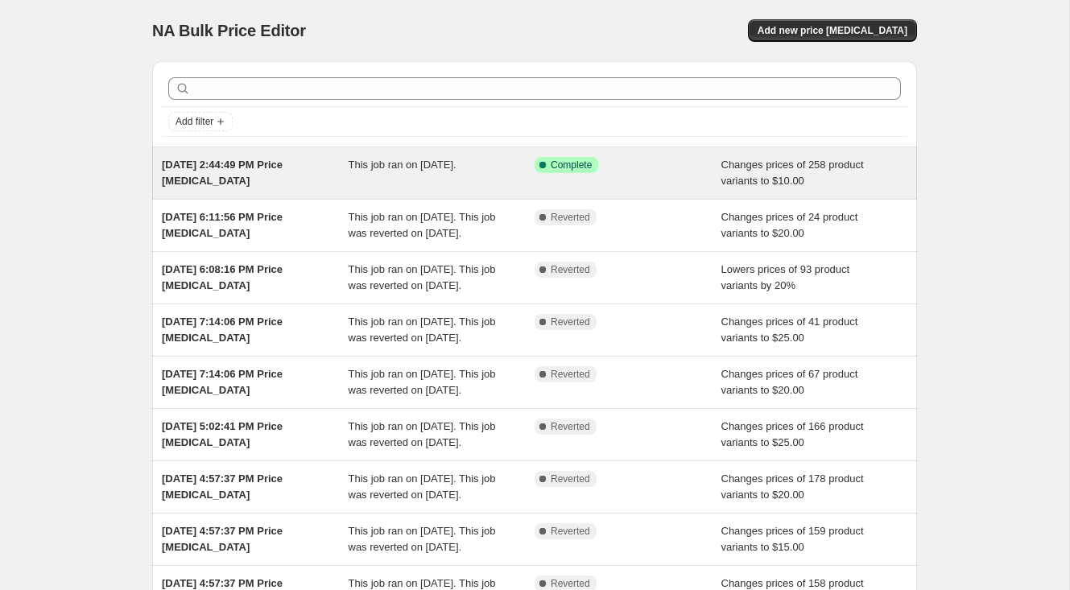
click at [626, 167] on div "Success Complete Complete" at bounding box center [616, 165] width 163 height 16
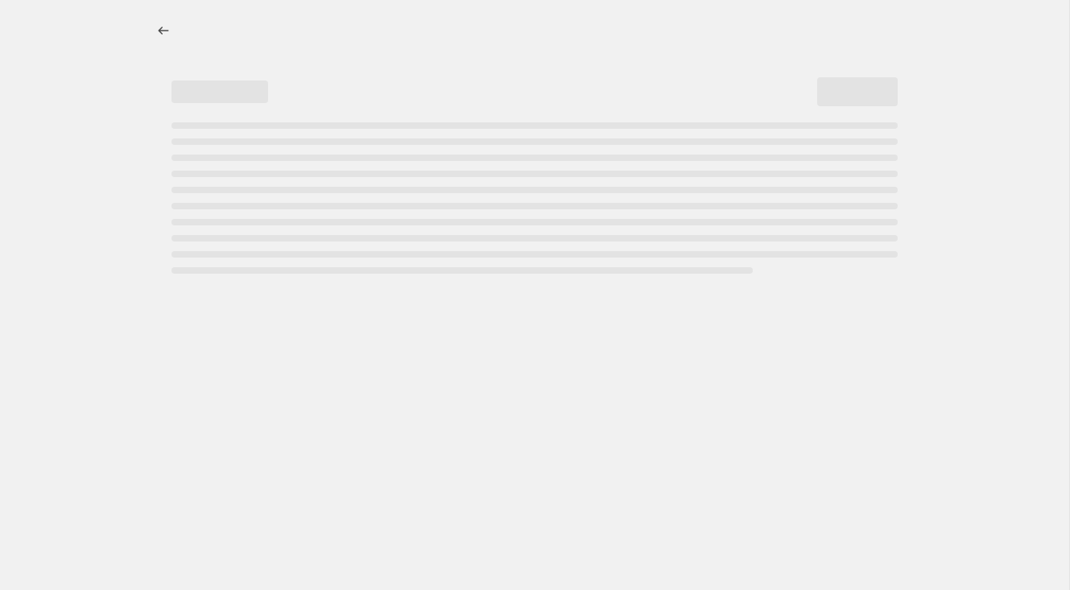
select select "no_change"
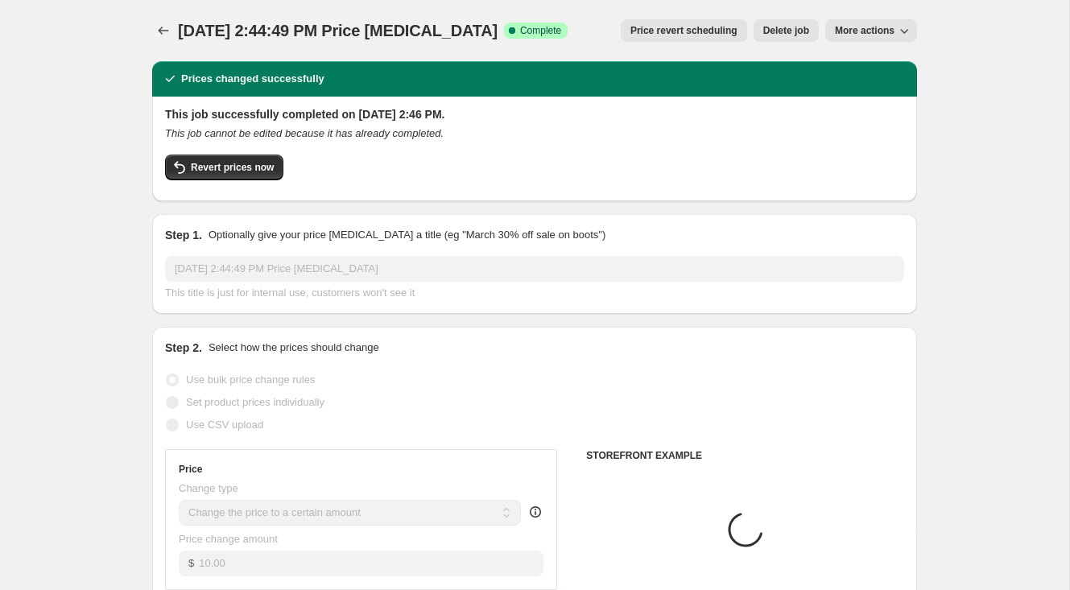
select select "collection"
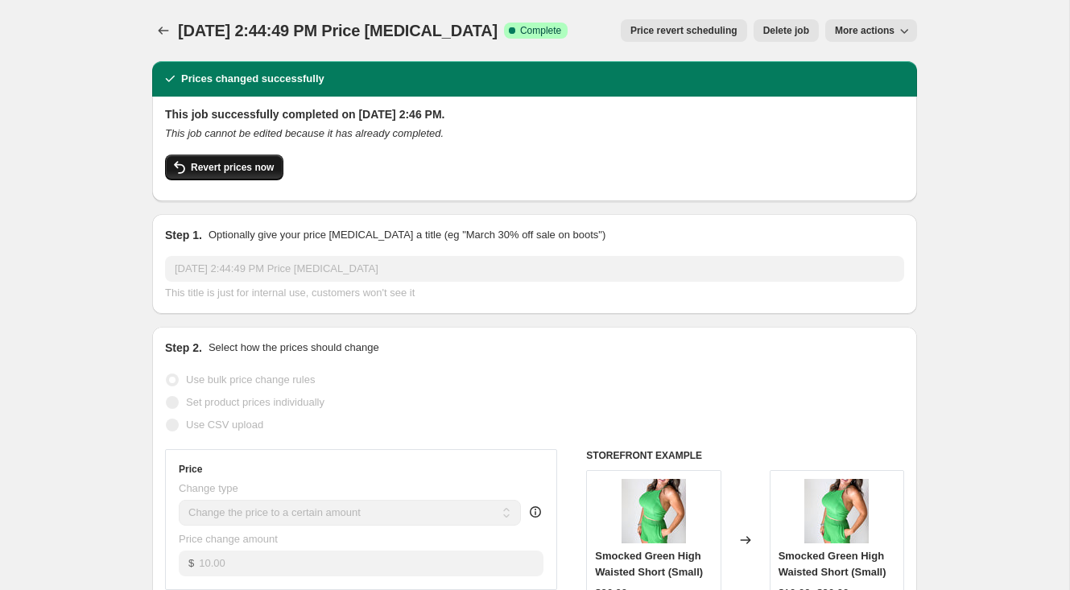
click at [253, 169] on span "Revert prices now" at bounding box center [232, 167] width 83 height 13
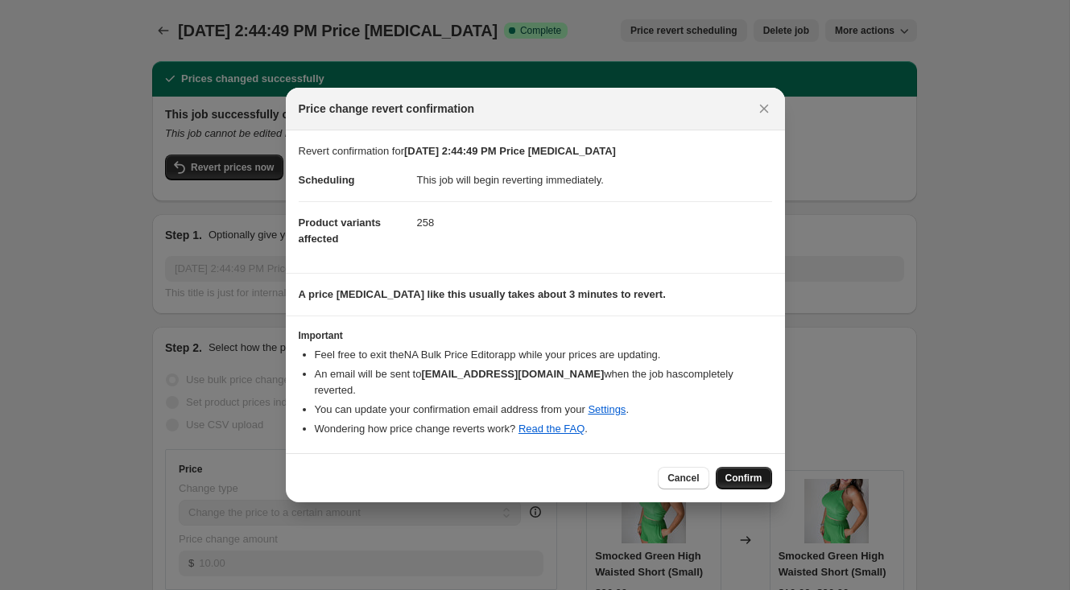
click at [747, 473] on span "Confirm" at bounding box center [744, 478] width 37 height 13
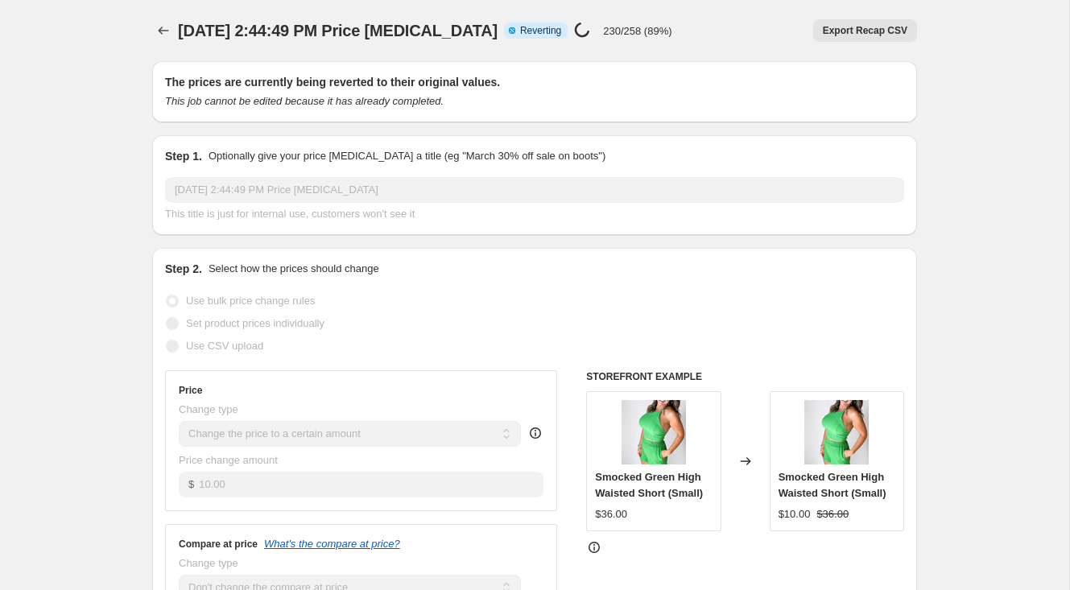
select select "no_change"
select select "collection"
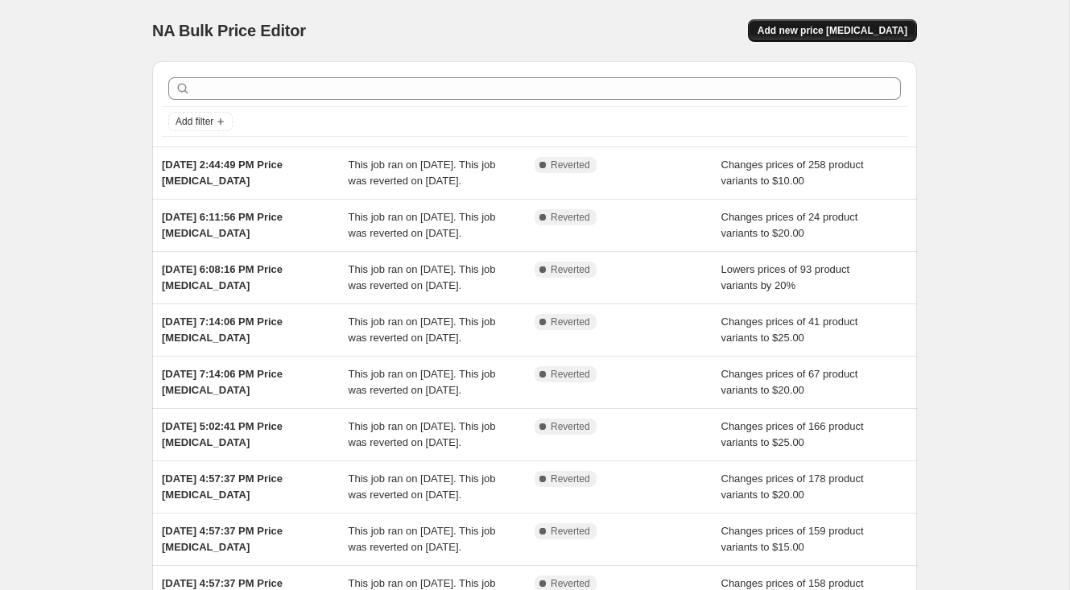
click at [812, 37] on button "Add new price [MEDICAL_DATA]" at bounding box center [832, 30] width 169 height 23
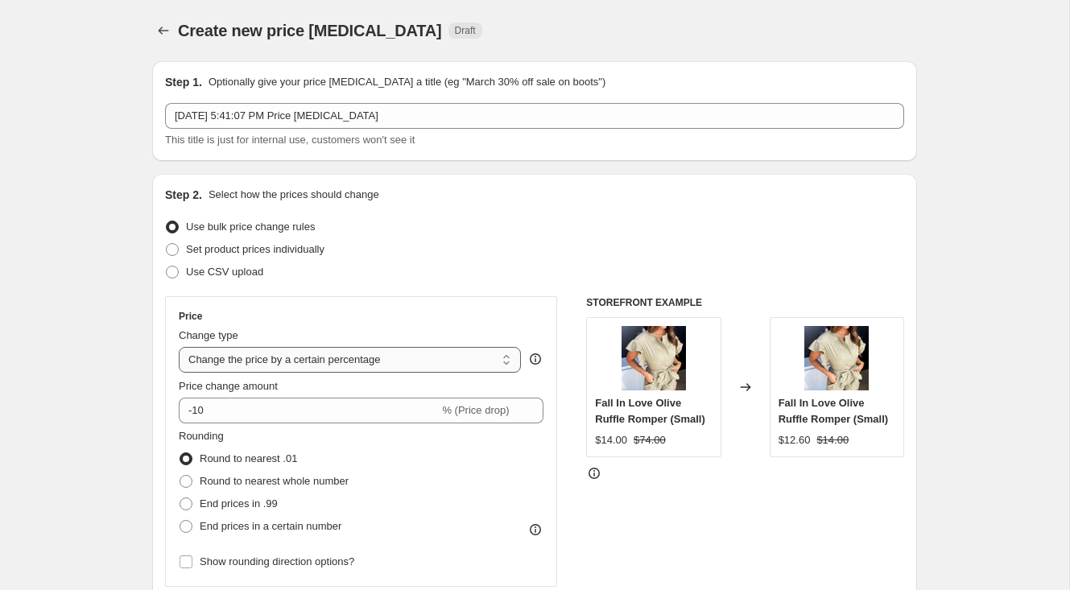
click at [204, 369] on select "Change the price to a certain amount Change the price by a certain amount Chang…" at bounding box center [350, 360] width 342 height 26
select select "to"
type input "80.00"
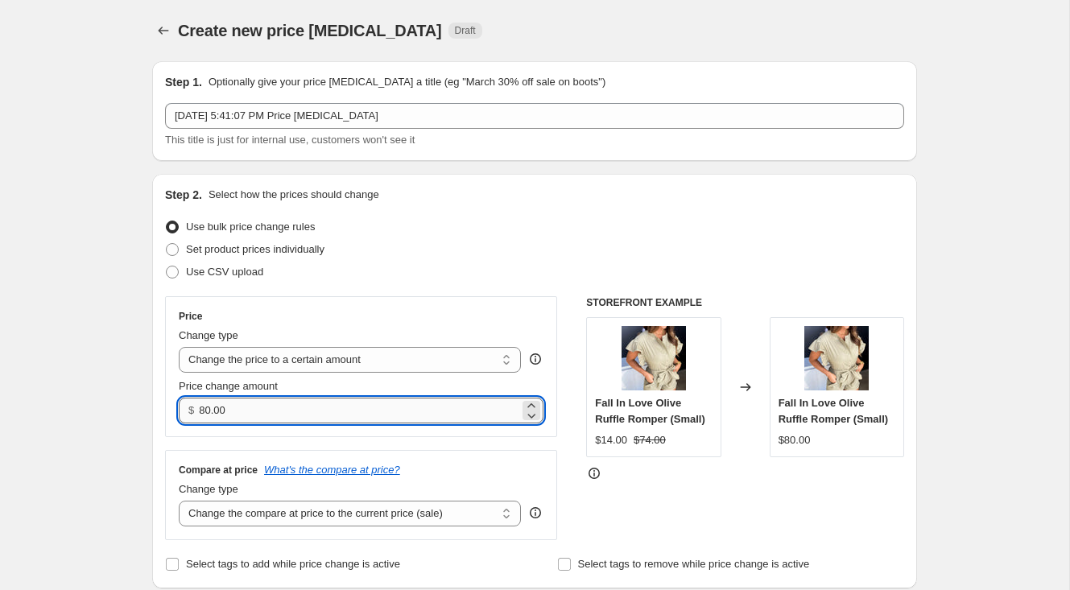
click at [236, 412] on input "80.00" at bounding box center [359, 411] width 320 height 26
type input "9.99"
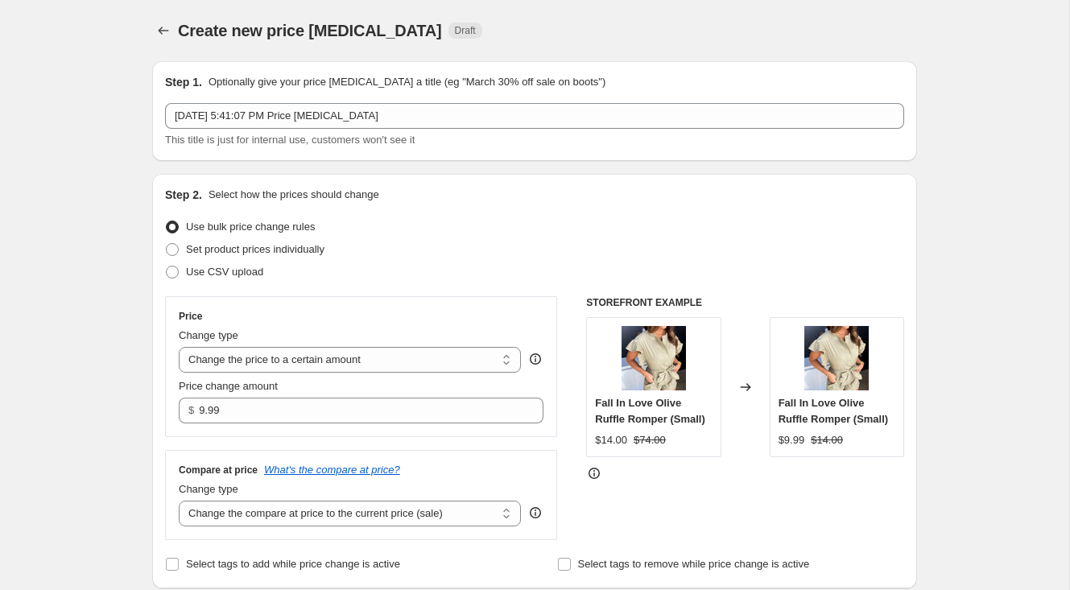
click at [578, 437] on div "Price Change type Change the price to a certain amount Change the price by a ce…" at bounding box center [534, 418] width 739 height 244
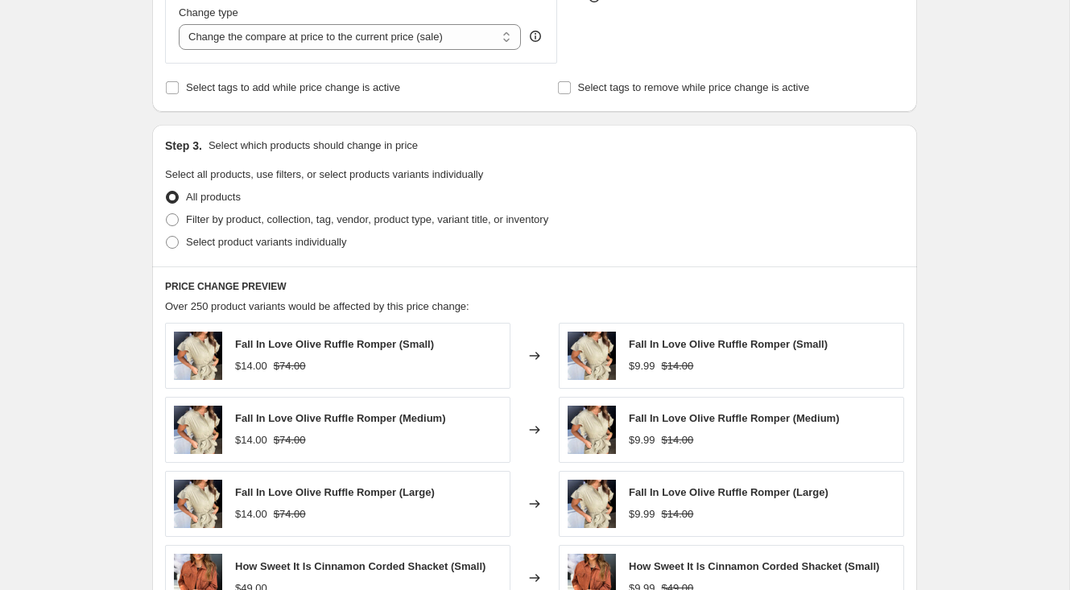
scroll to position [461, 0]
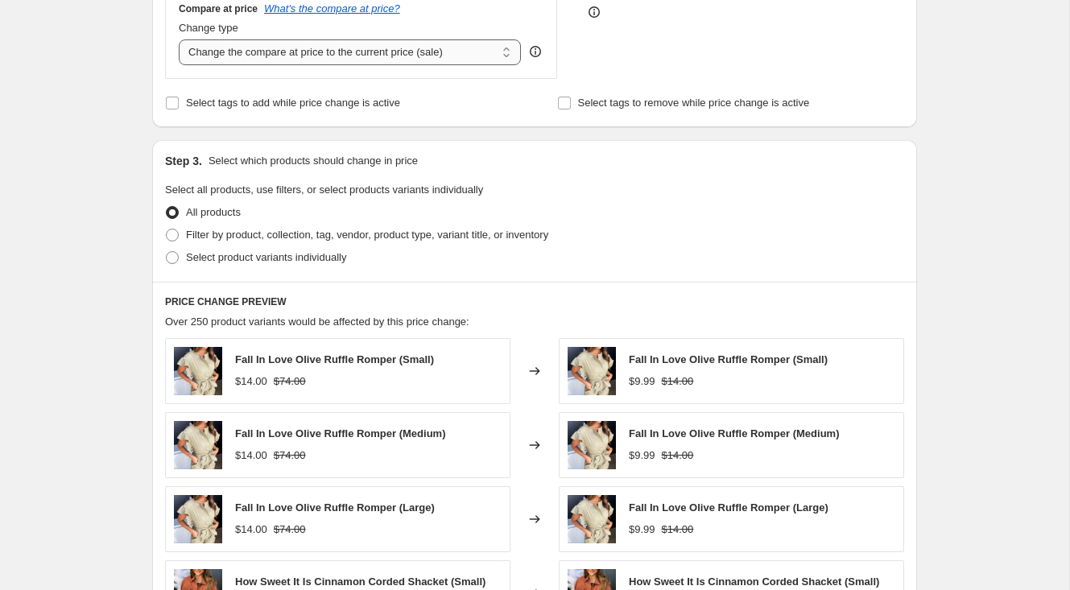
click at [471, 57] on select "Change the compare at price to the current price (sale) Change the compare at p…" at bounding box center [350, 52] width 342 height 26
select select "remove"
click at [176, 235] on span at bounding box center [172, 235] width 13 height 13
click at [167, 230] on input "Filter by product, collection, tag, vendor, product type, variant title, or inv…" at bounding box center [166, 229] width 1 height 1
radio input "true"
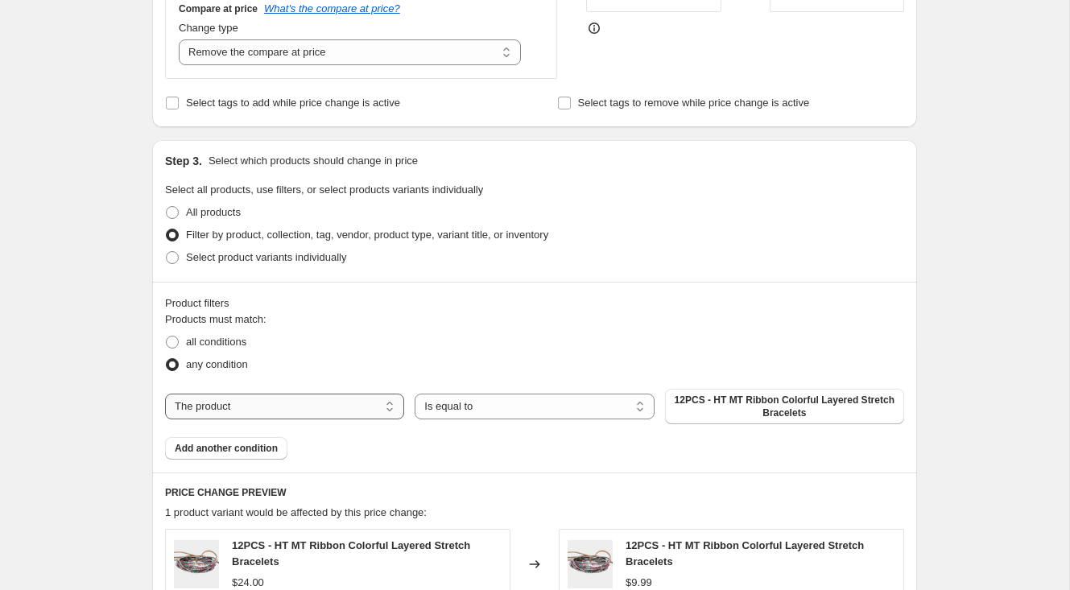
click at [376, 409] on select "The product The product's collection The product's tag The product's vendor The…" at bounding box center [284, 407] width 239 height 26
select select "collection"
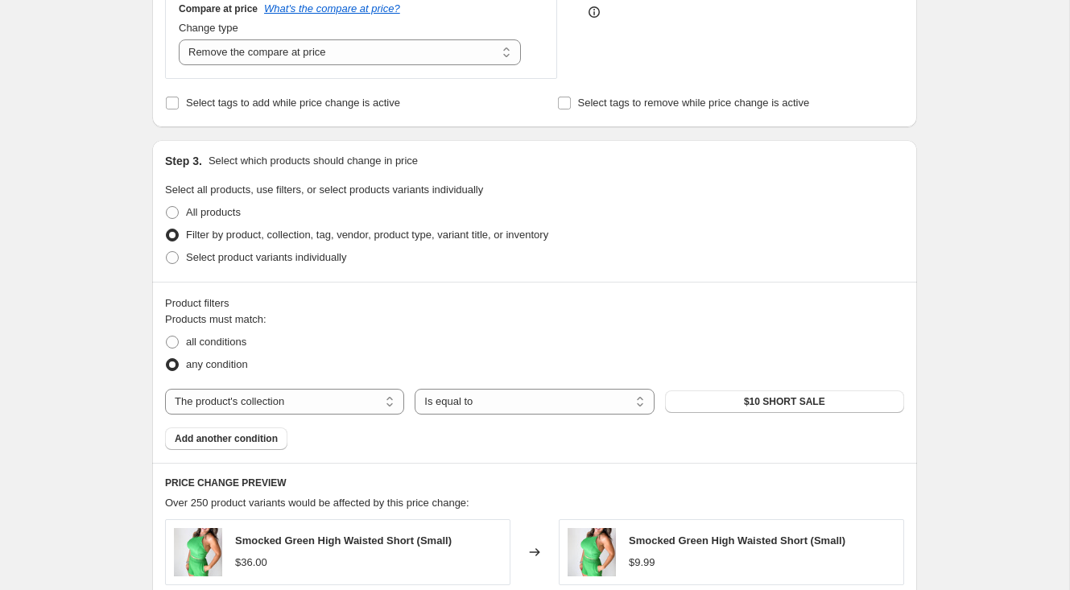
click at [730, 404] on button "$10 SHORT SALE" at bounding box center [784, 402] width 239 height 23
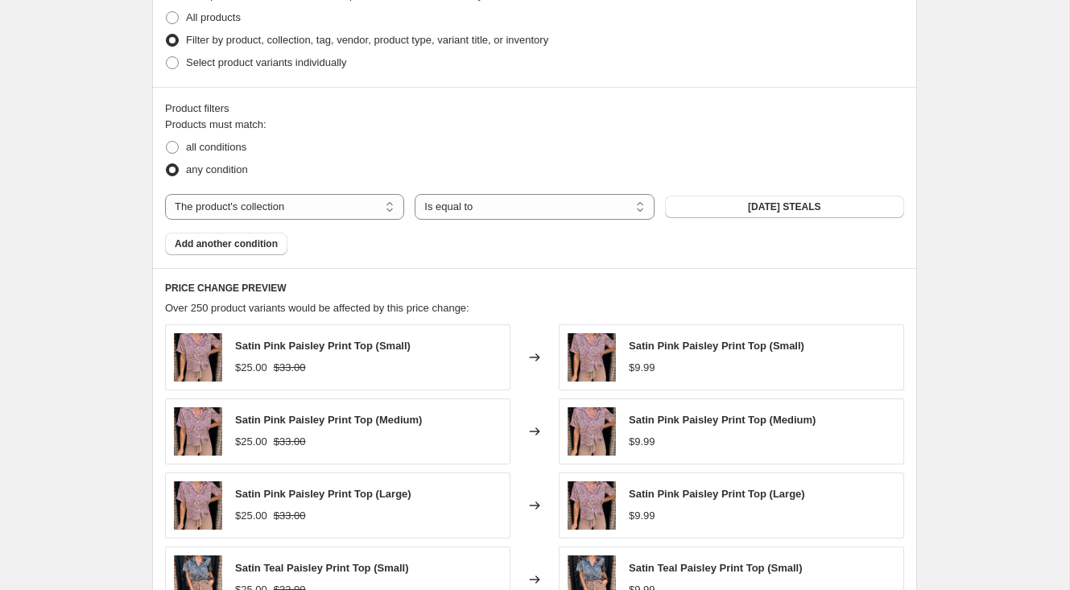
scroll to position [1050, 0]
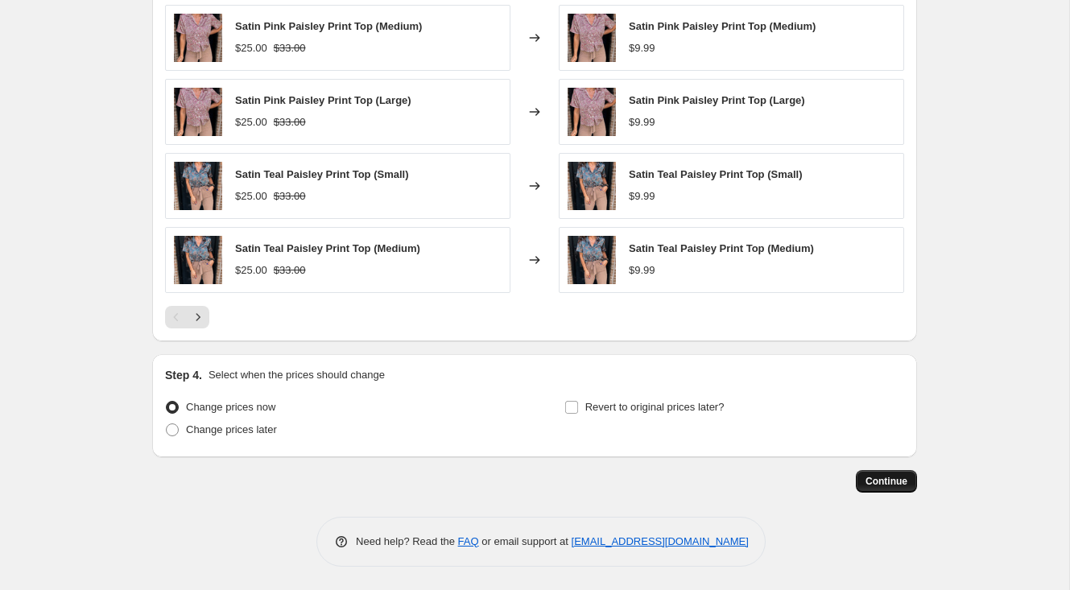
click at [896, 486] on span "Continue" at bounding box center [887, 481] width 42 height 13
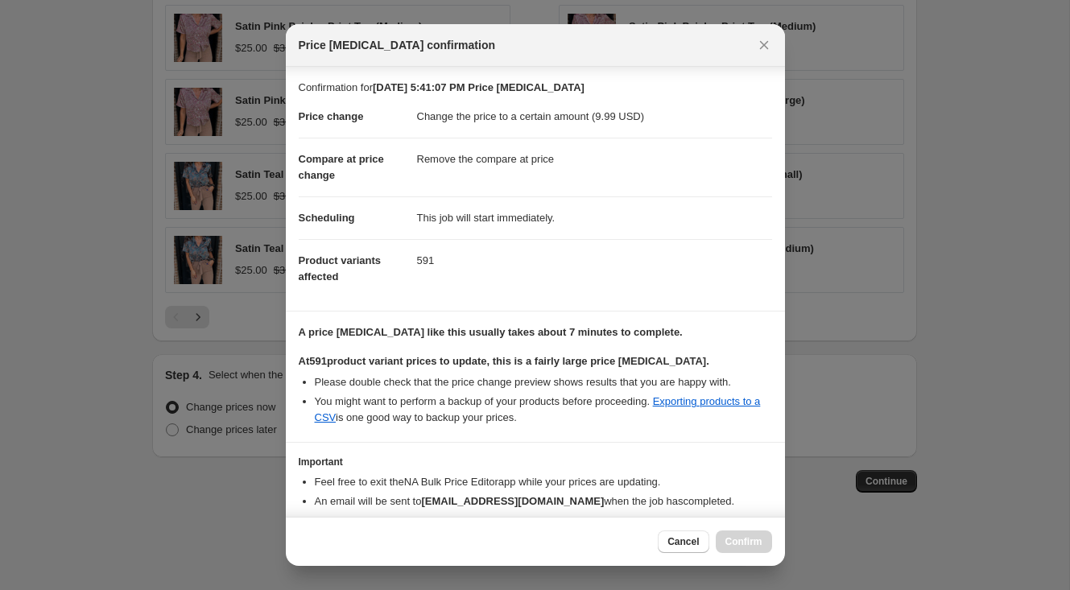
scroll to position [77, 0]
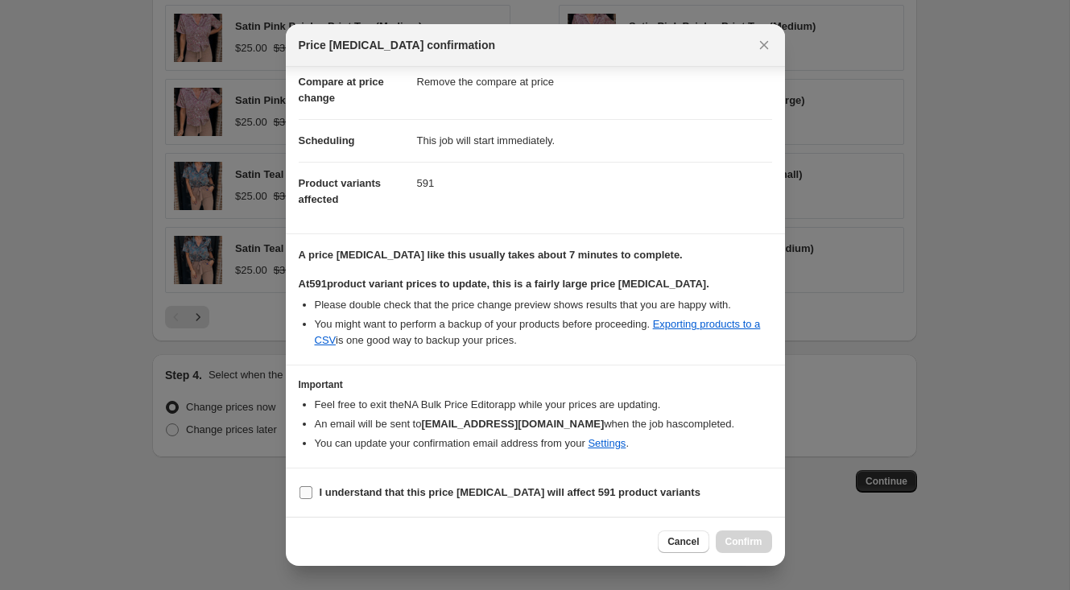
click at [306, 498] on input "I understand that this price [MEDICAL_DATA] will affect 591 product variants" at bounding box center [306, 492] width 13 height 13
checkbox input "true"
click at [733, 555] on div "Cancel Confirm" at bounding box center [535, 541] width 499 height 49
click at [736, 549] on button "Confirm" at bounding box center [744, 542] width 56 height 23
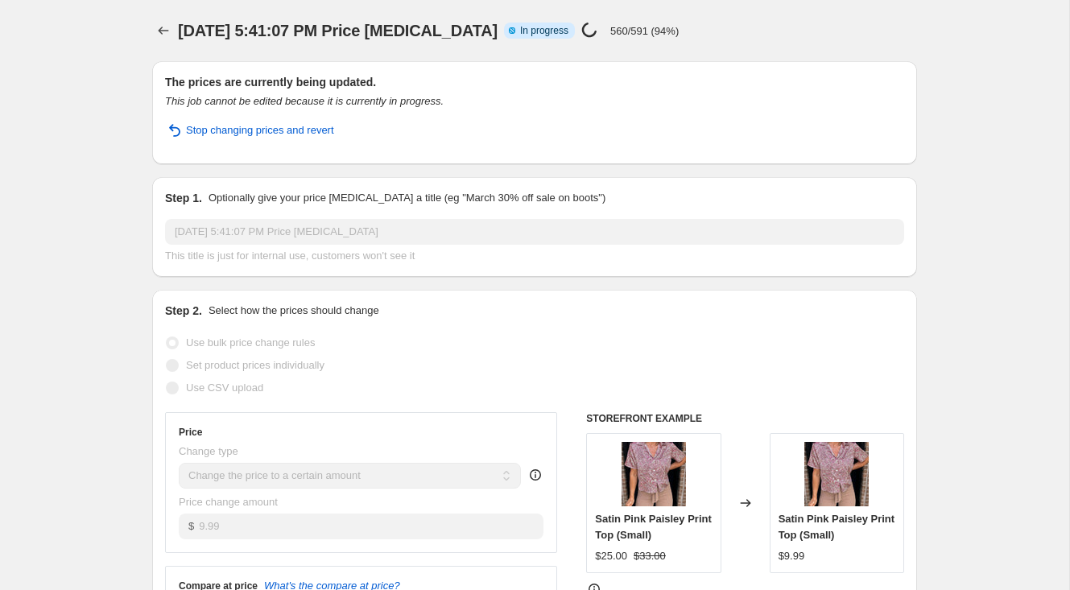
select select "remove"
select select "collection"
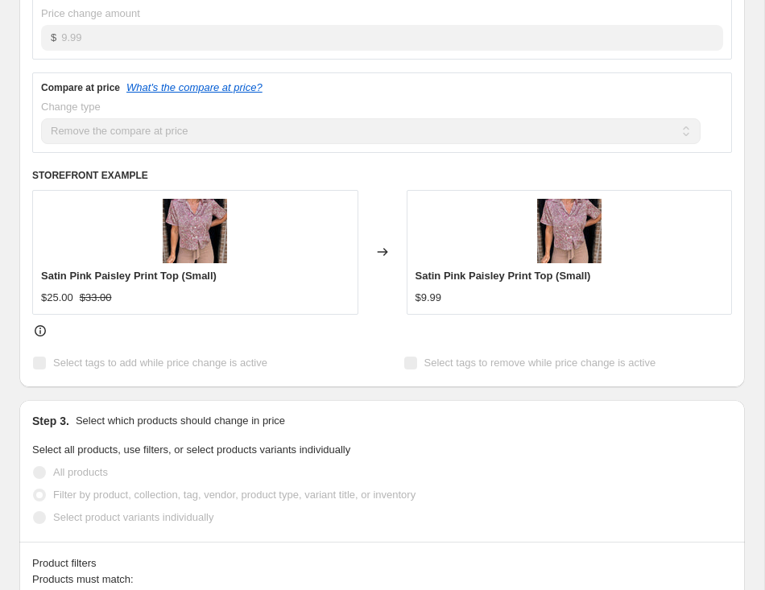
scroll to position [629, 0]
